Goal: Task Accomplishment & Management: Manage account settings

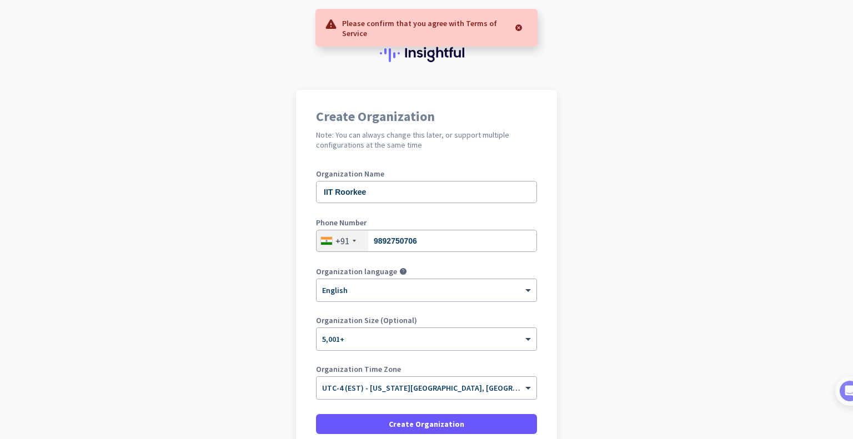
scroll to position [98, 0]
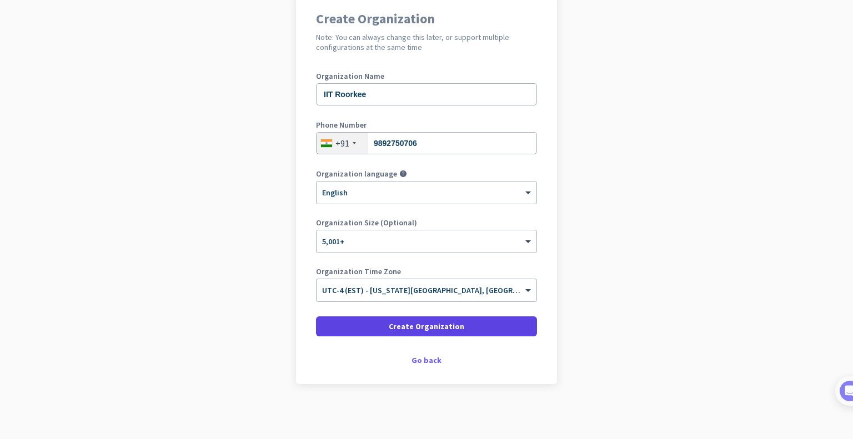
click at [412, 324] on span "Create Organization" at bounding box center [427, 326] width 76 height 11
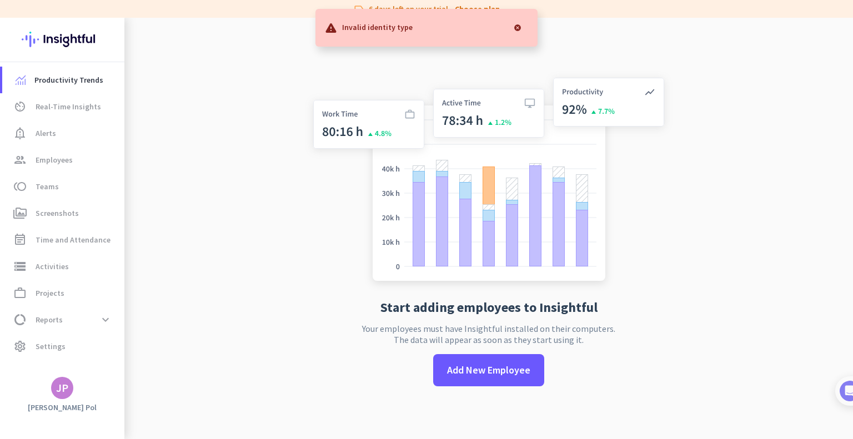
click at [515, 29] on div at bounding box center [517, 28] width 22 height 22
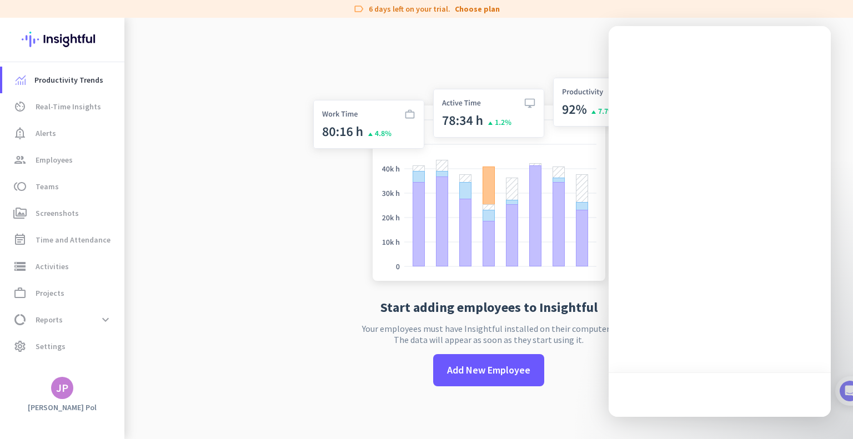
click at [449, 67] on div "Start adding employees to Insightful Your employees must have Insightful instal…" at bounding box center [489, 237] width 368 height 439
click at [59, 107] on span "Real-Time Insights" at bounding box center [69, 106] width 66 height 13
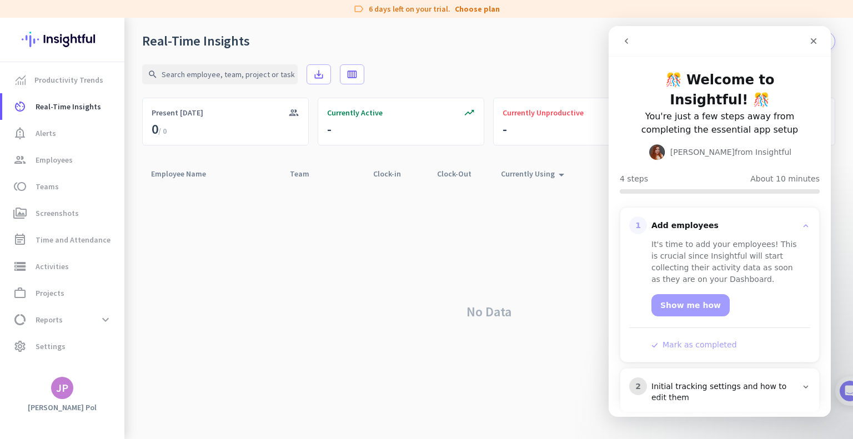
click at [67, 397] on div "JP" at bounding box center [62, 388] width 22 height 22
click at [169, 184] on div at bounding box center [426, 219] width 853 height 439
click at [813, 38] on icon "Close" at bounding box center [813, 41] width 9 height 9
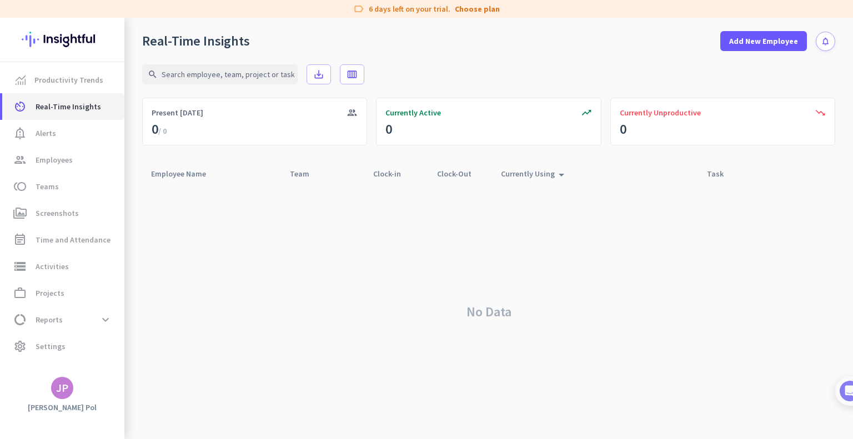
click at [64, 107] on span "Real-Time Insights" at bounding box center [69, 106] width 66 height 13
click at [53, 135] on span "Alerts" at bounding box center [46, 133] width 21 height 13
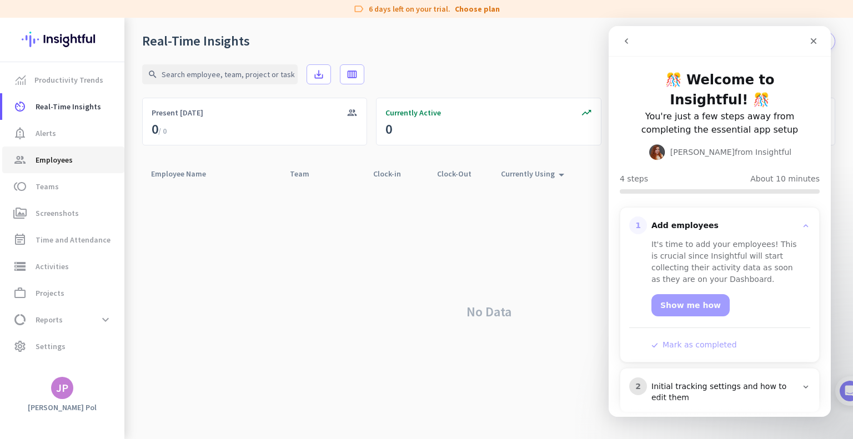
click at [52, 157] on span "Employees" at bounding box center [54, 159] width 37 height 13
click at [50, 190] on span "Teams" at bounding box center [47, 186] width 23 height 13
click at [56, 208] on span "Screenshots" at bounding box center [57, 213] width 43 height 13
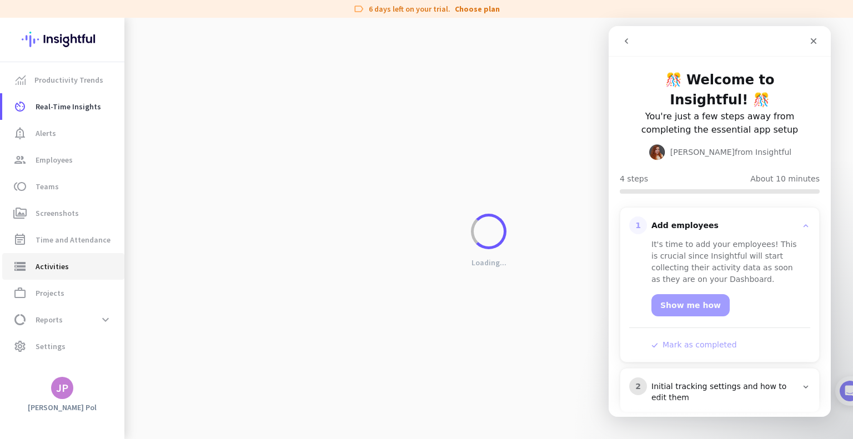
click at [62, 270] on span "Activities" at bounding box center [52, 266] width 33 height 13
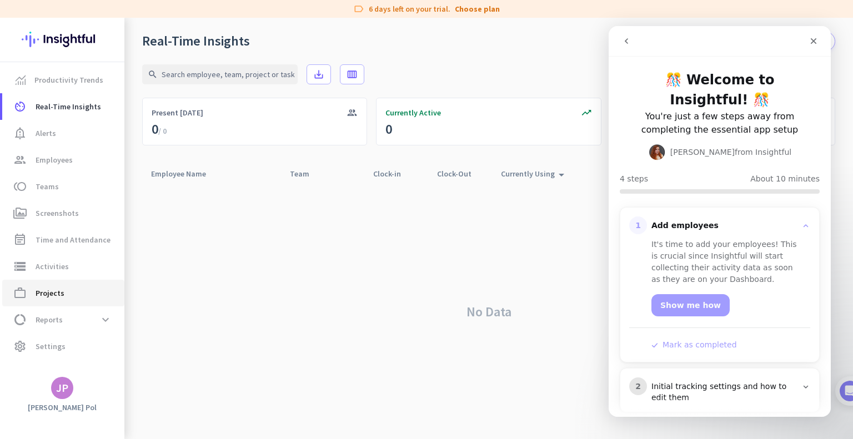
click at [56, 293] on span "Projects" at bounding box center [50, 293] width 29 height 13
click at [55, 317] on span "Reports" at bounding box center [49, 319] width 27 height 13
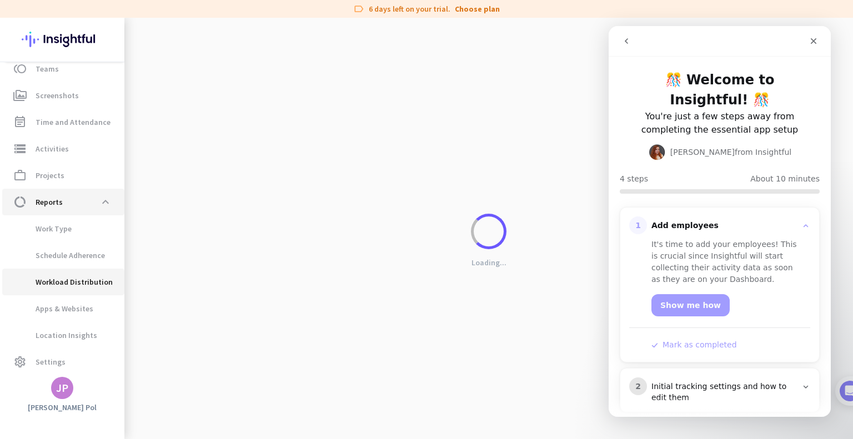
scroll to position [120, 0]
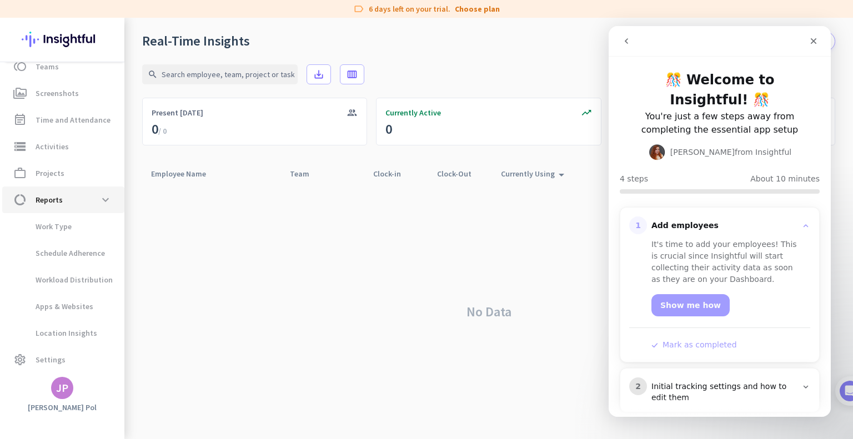
scroll to position [4, 0]
